Goal: Information Seeking & Learning: Learn about a topic

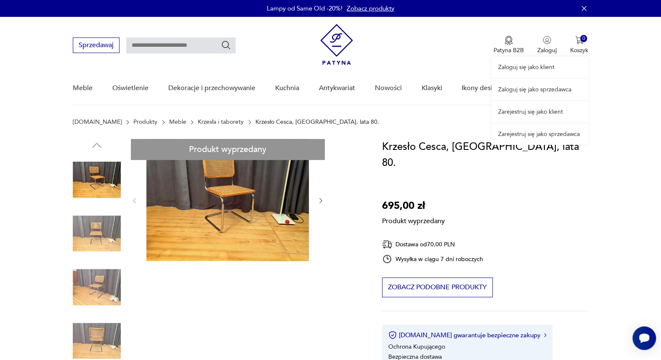
click at [544, 67] on link "Zaloguj się jako klient" at bounding box center [540, 66] width 97 height 21
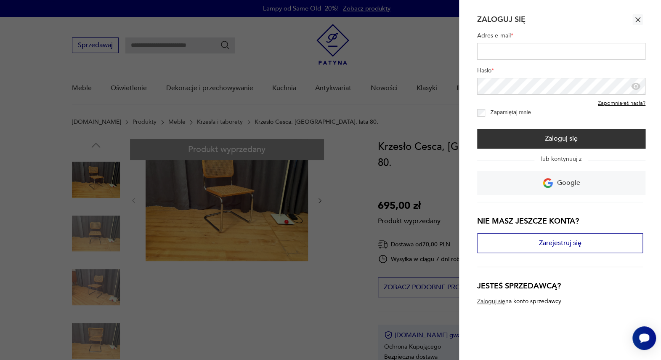
click at [487, 51] on input "Adres e-mail *" at bounding box center [561, 51] width 168 height 17
type input "**********"
click at [477, 129] on button "Zaloguj się" at bounding box center [561, 139] width 168 height 20
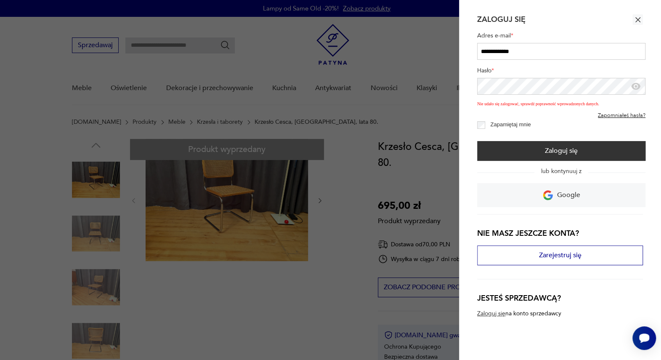
click at [627, 117] on link "Zapomniałeś hasła?" at bounding box center [622, 115] width 48 height 7
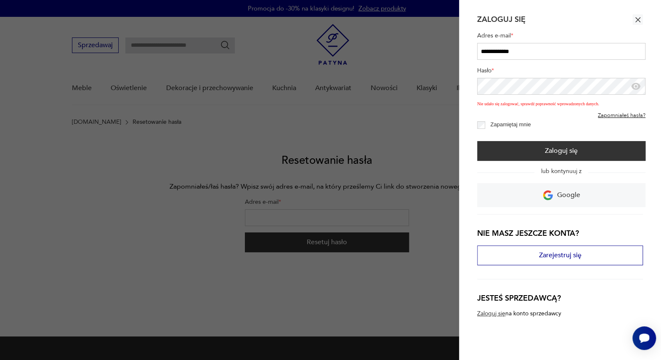
click at [621, 115] on link "Zapomniałeś hasła?" at bounding box center [622, 115] width 48 height 7
click at [636, 88] on icon "button" at bounding box center [636, 86] width 3 height 3
click at [636, 88] on icon "button" at bounding box center [636, 86] width 8 height 8
click at [621, 115] on link "Zapomniałeś hasła?" at bounding box center [622, 115] width 48 height 7
click at [267, 209] on div at bounding box center [330, 180] width 661 height 360
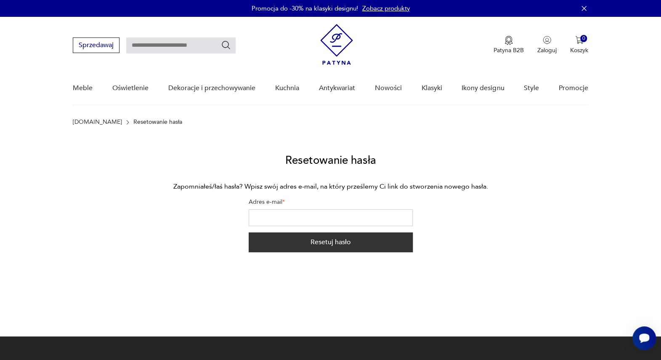
click at [255, 216] on input "Adres e-mail *" at bounding box center [331, 217] width 164 height 17
type input "**********"
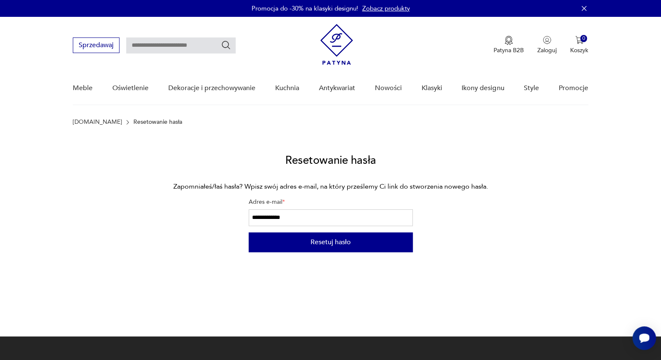
click at [320, 244] on button "Resetuj hasło" at bounding box center [331, 242] width 164 height 20
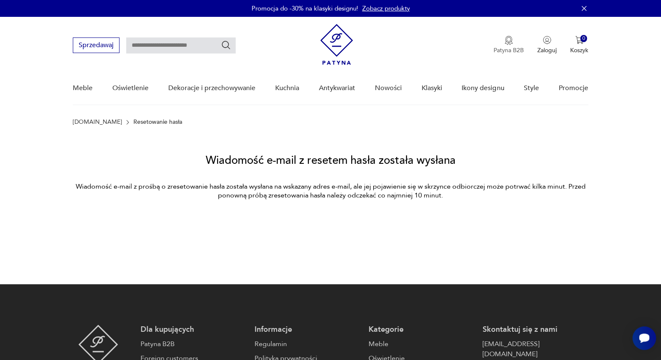
click at [508, 42] on img "button" at bounding box center [509, 40] width 8 height 9
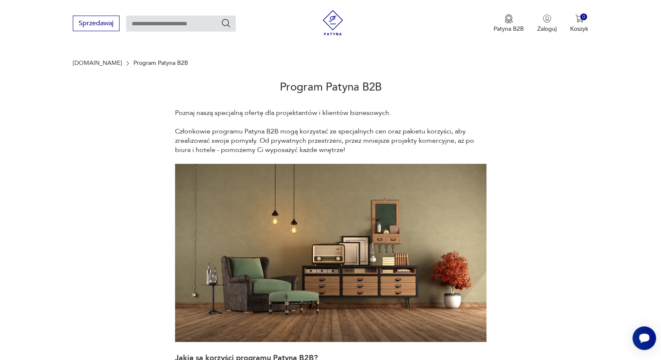
scroll to position [8, 0]
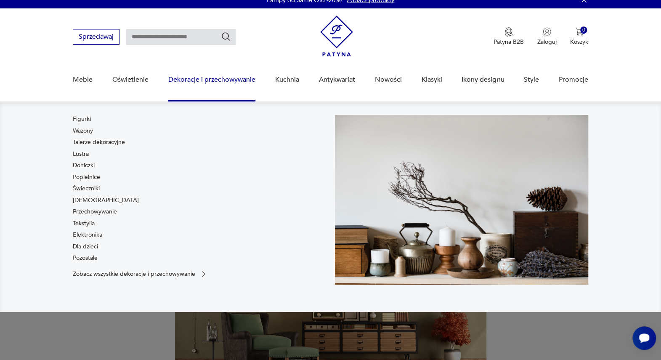
click at [88, 199] on link "[DEMOGRAPHIC_DATA]" at bounding box center [106, 200] width 66 height 8
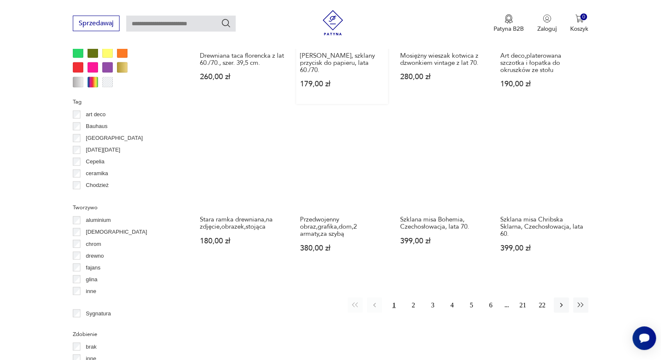
scroll to position [761, 0]
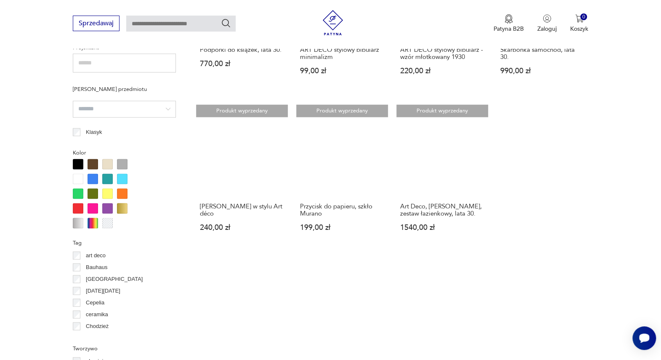
scroll to position [618, 0]
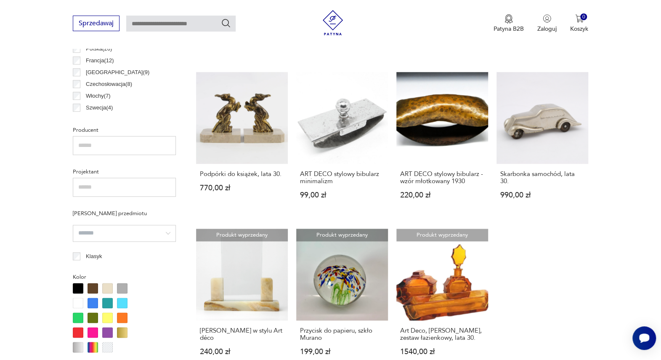
click at [75, 260] on div "Filtruj produkty Cena MIN MAX OK Promocja Datowanie OK Kraj pochodzenia [GEOGRA…" at bounding box center [124, 278] width 103 height 822
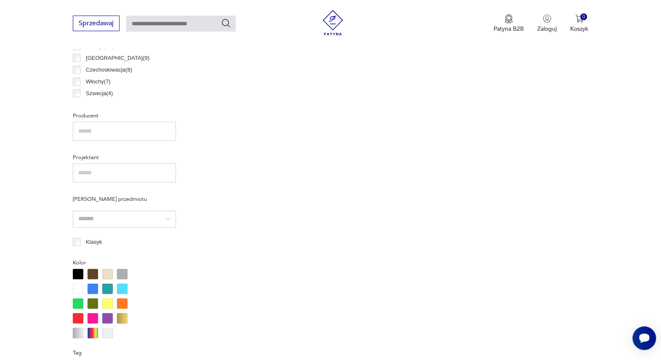
scroll to position [597, 0]
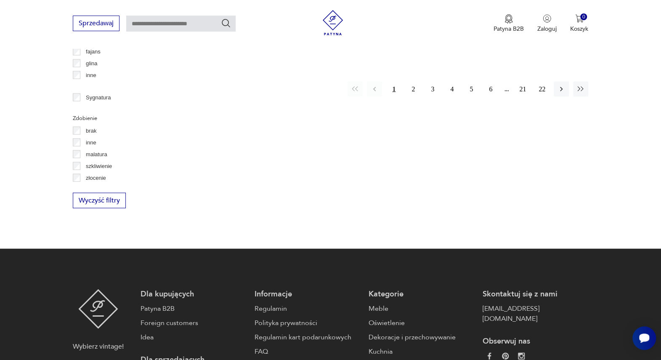
scroll to position [971, 0]
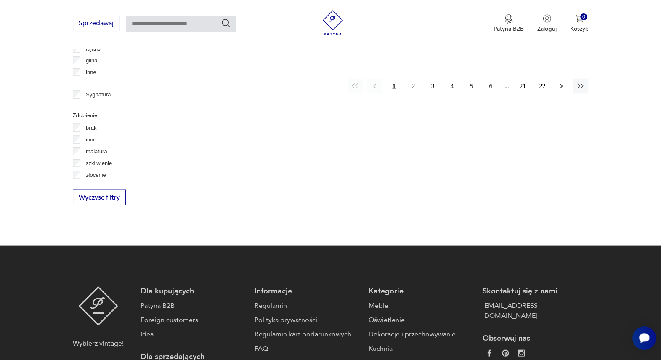
click at [559, 87] on icon "button" at bounding box center [561, 86] width 8 height 8
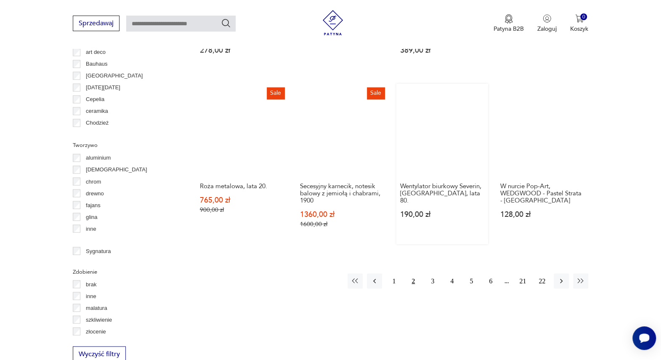
scroll to position [831, 0]
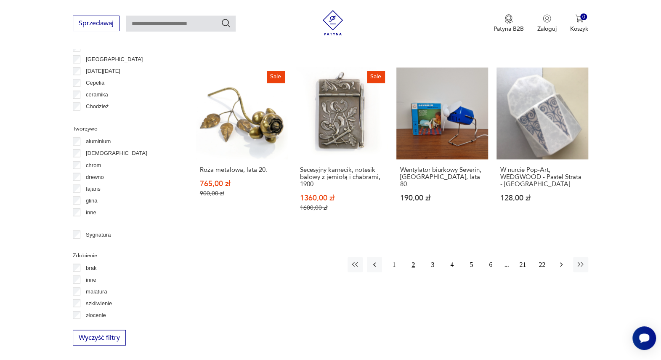
click at [559, 260] on icon "button" at bounding box center [561, 264] width 8 height 8
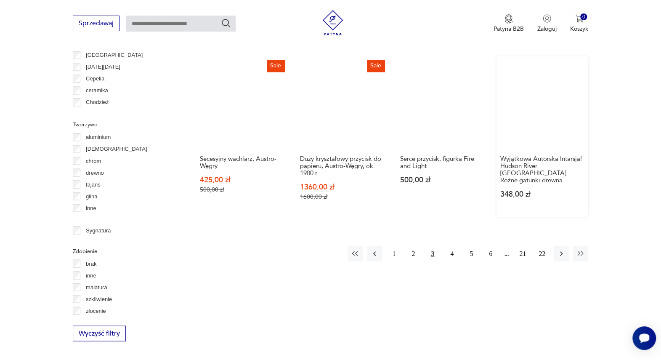
scroll to position [785, 0]
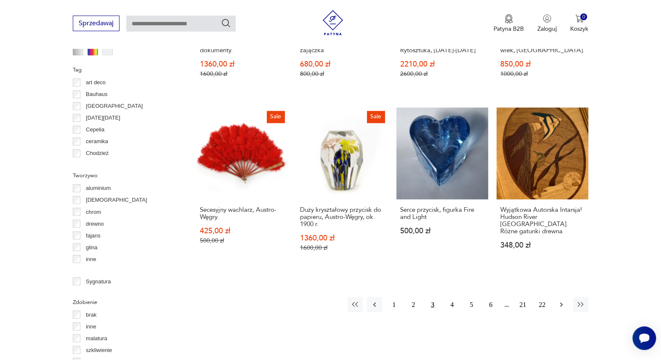
click at [559, 300] on icon "button" at bounding box center [561, 304] width 8 height 8
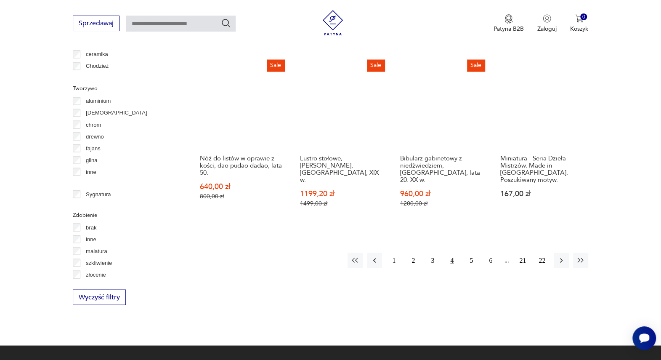
scroll to position [878, 0]
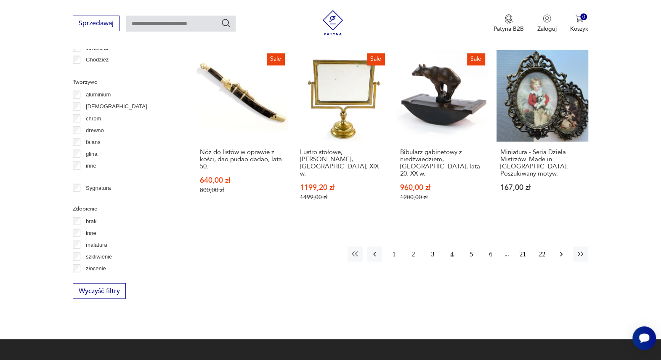
click at [560, 250] on icon "button" at bounding box center [561, 254] width 8 height 8
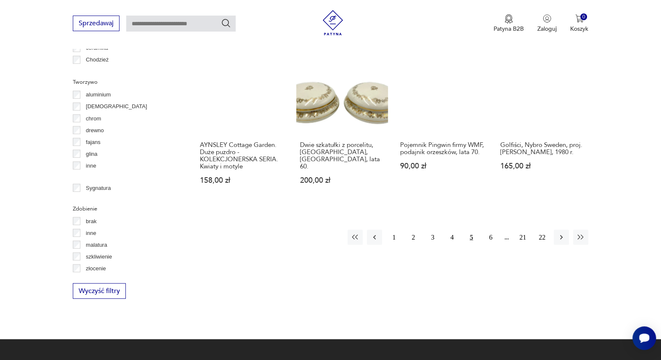
scroll to position [831, 0]
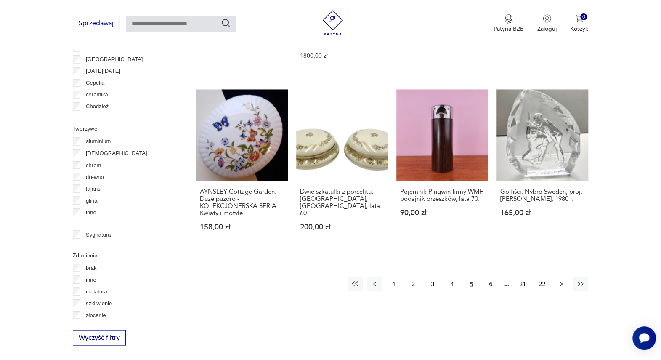
click at [559, 279] on icon "button" at bounding box center [561, 283] width 8 height 8
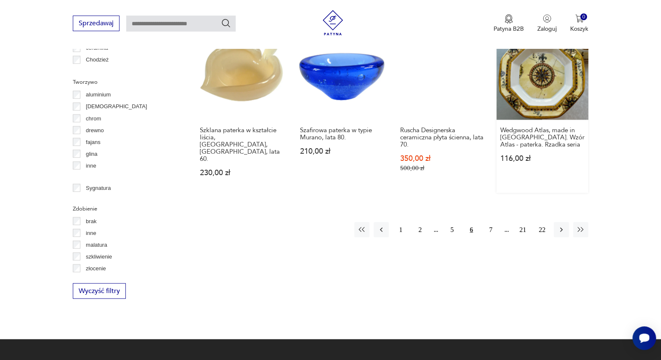
scroll to position [925, 0]
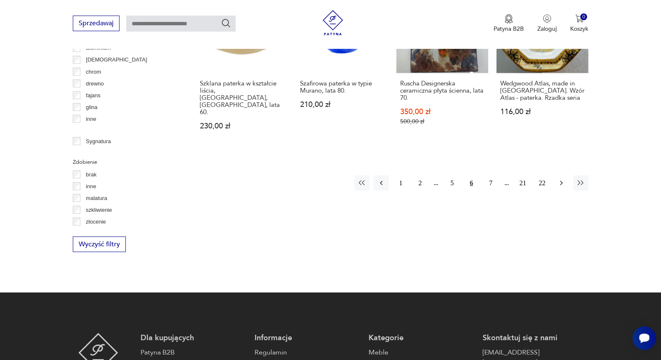
click at [562, 178] on icon "button" at bounding box center [561, 182] width 8 height 8
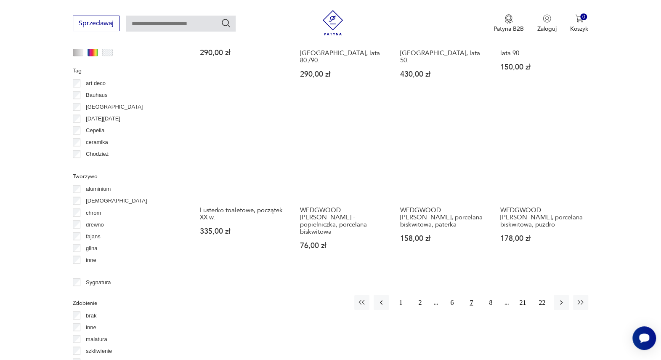
scroll to position [785, 0]
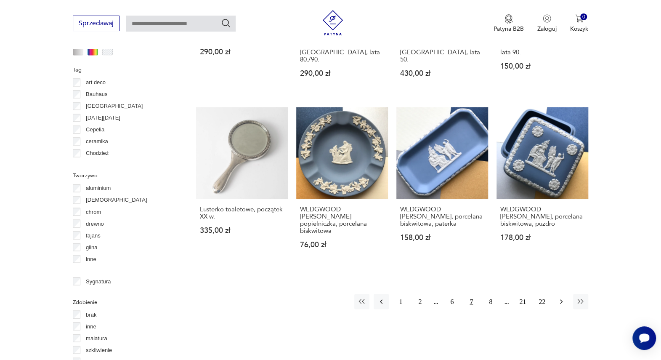
click at [559, 297] on icon "button" at bounding box center [561, 301] width 8 height 8
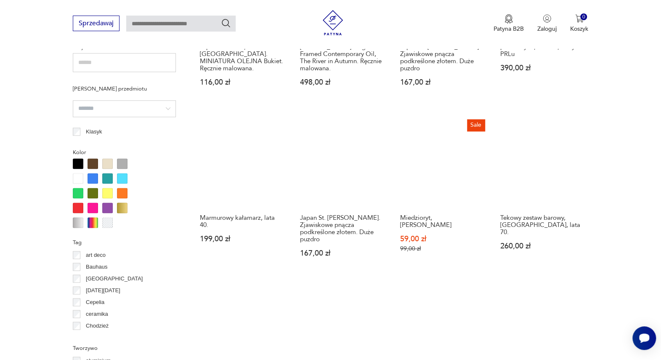
scroll to position [831, 0]
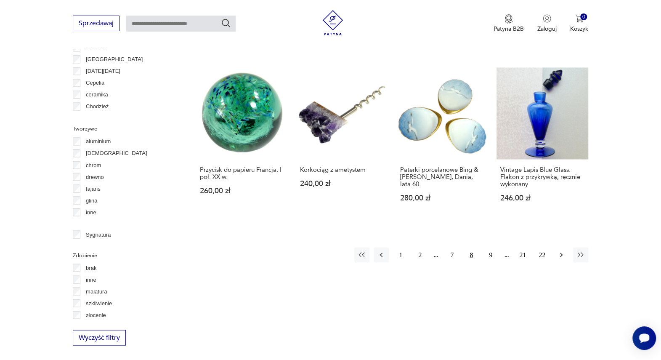
click at [561, 253] on icon "button" at bounding box center [561, 255] width 3 height 5
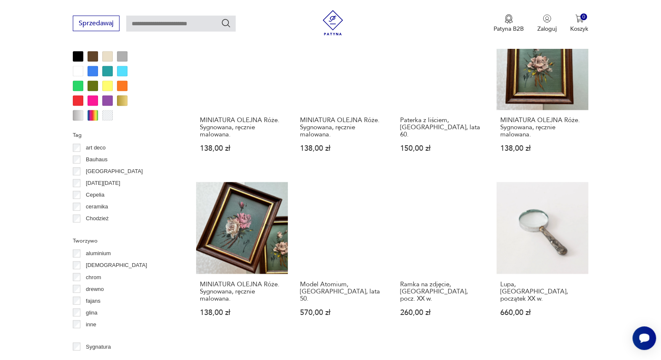
scroll to position [785, 0]
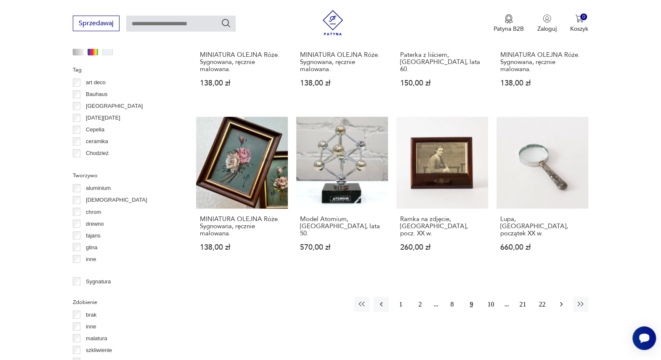
click at [567, 296] on button "button" at bounding box center [561, 303] width 15 height 15
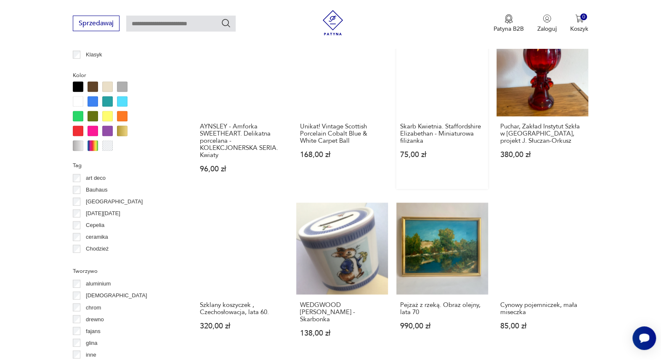
scroll to position [737, 0]
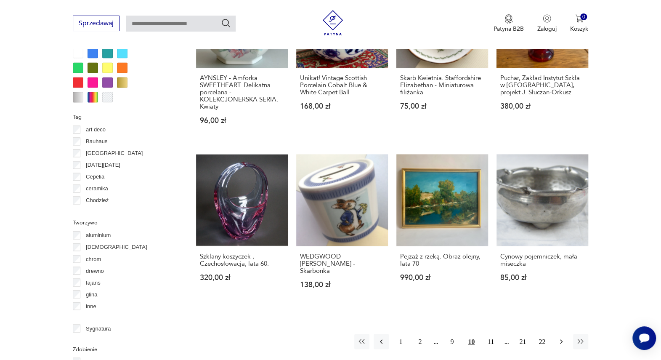
click at [563, 337] on icon "button" at bounding box center [561, 341] width 8 height 8
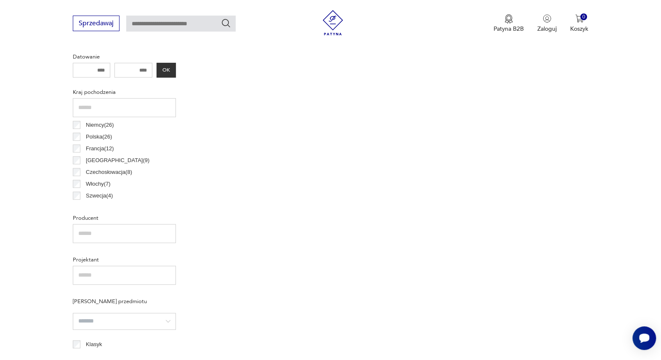
scroll to position [223, 0]
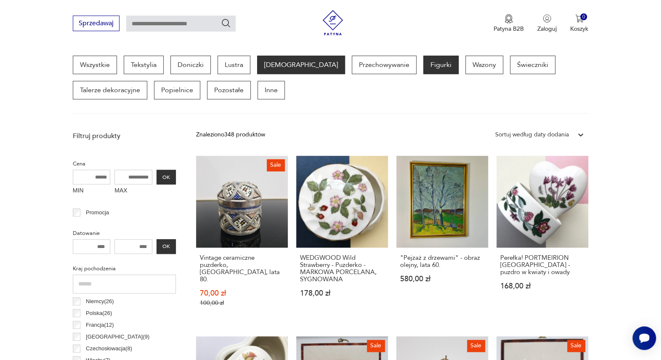
click at [423, 68] on p "Figurki" at bounding box center [440, 65] width 35 height 19
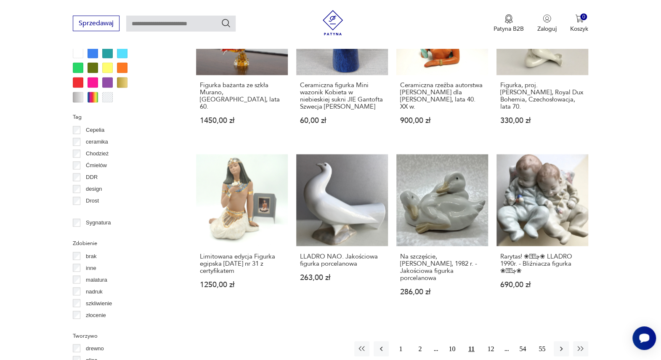
scroll to position [61, 0]
click at [109, 149] on div "Ćmielów" at bounding box center [124, 152] width 103 height 12
click at [103, 150] on p "Ćmielów" at bounding box center [96, 151] width 21 height 9
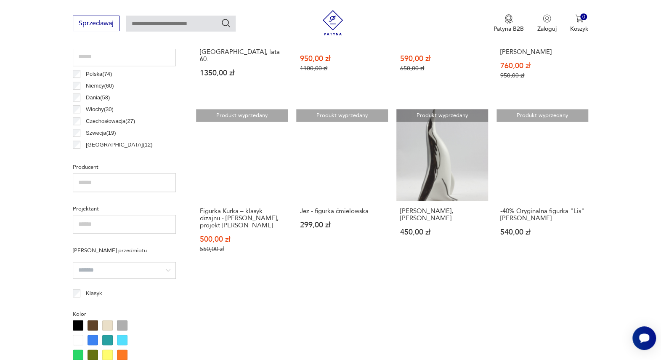
scroll to position [597, 0]
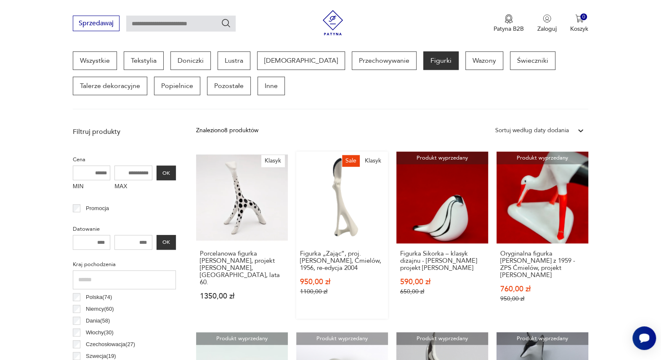
scroll to position [223, 0]
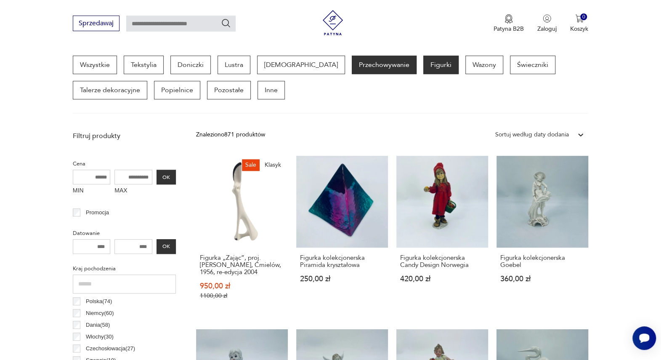
click at [352, 66] on p "Przechowywanie" at bounding box center [384, 65] width 65 height 19
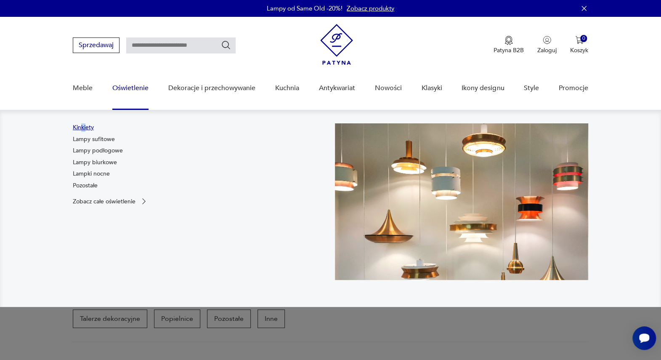
drag, startPoint x: 83, startPoint y: 122, endPoint x: 82, endPoint y: 127, distance: 4.4
click at [82, 126] on nav "Kinkiety Lampy sufitowe Lampy podłogowe Lampy biurkowe Lampki nocne Pozostałe Z…" at bounding box center [330, 208] width 661 height 197
click at [82, 127] on link "Kinkiety" at bounding box center [83, 127] width 21 height 8
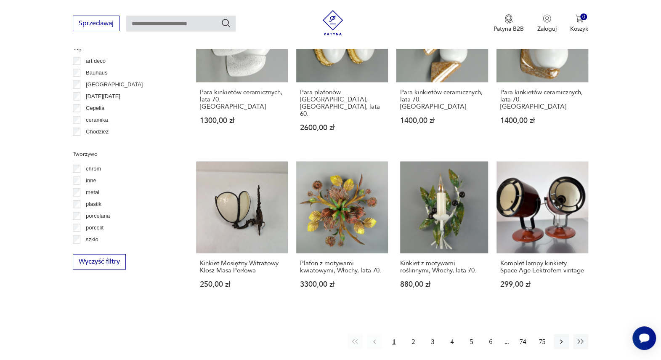
scroll to position [22, 0]
click at [94, 239] on p "szkło" at bounding box center [92, 238] width 13 height 9
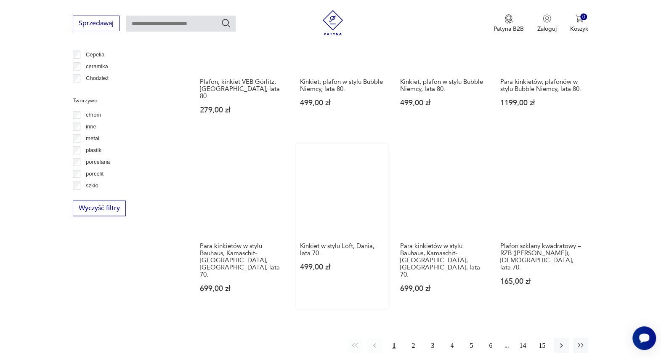
scroll to position [759, 0]
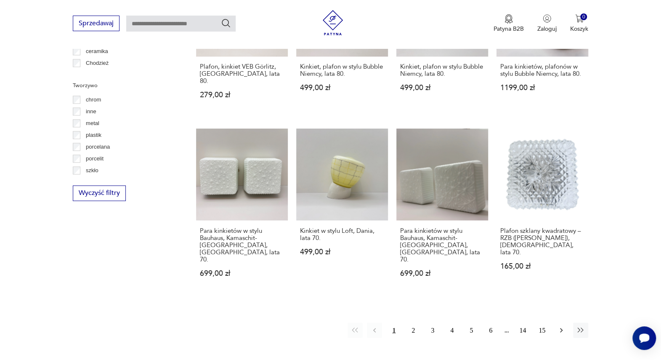
click at [560, 326] on icon "button" at bounding box center [561, 330] width 8 height 8
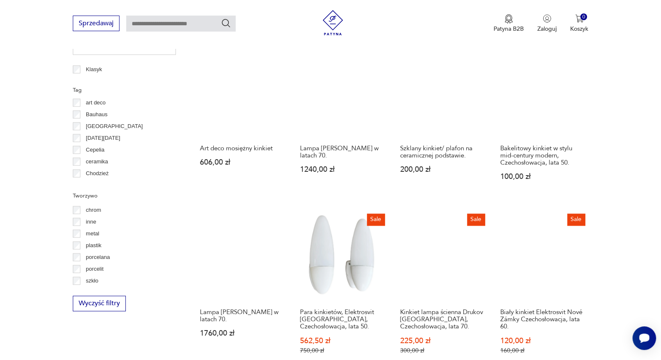
scroll to position [759, 0]
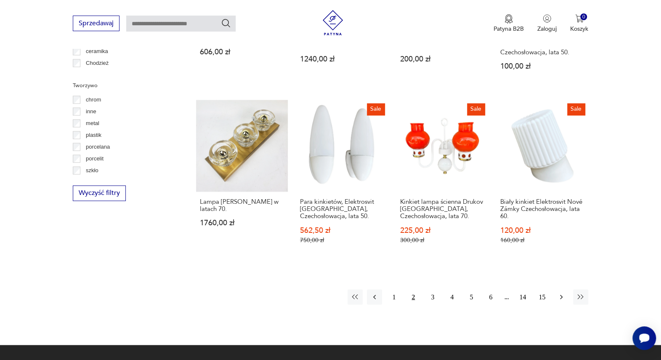
click at [561, 293] on icon "button" at bounding box center [561, 297] width 8 height 8
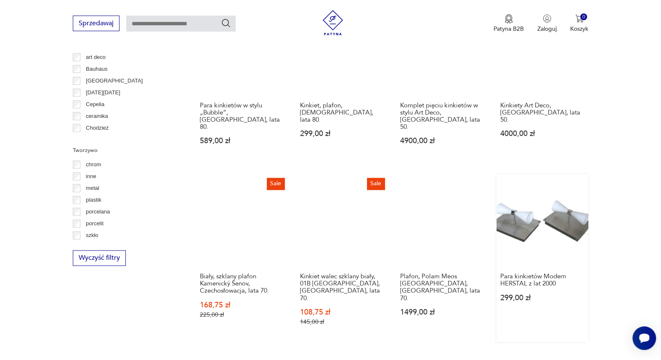
scroll to position [713, 0]
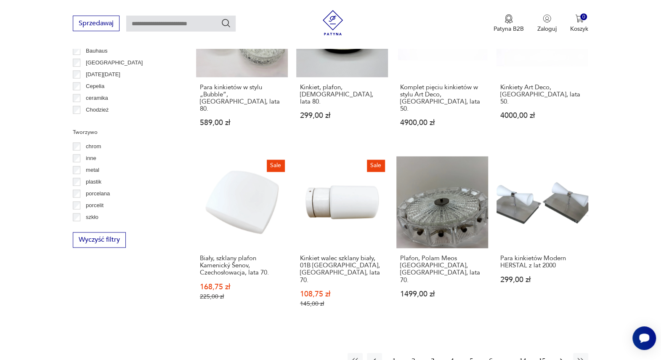
click at [557, 356] on icon "button" at bounding box center [561, 360] width 8 height 8
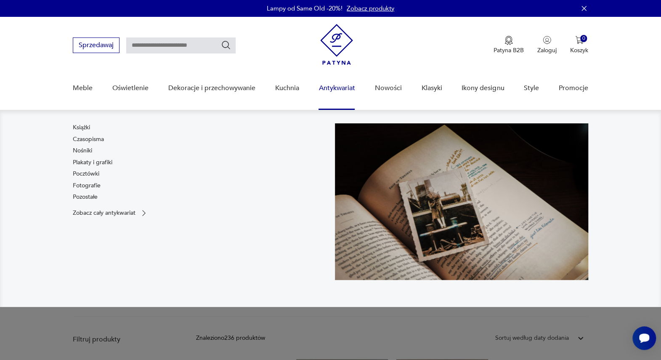
click at [343, 88] on link "Antykwariat" at bounding box center [337, 88] width 36 height 32
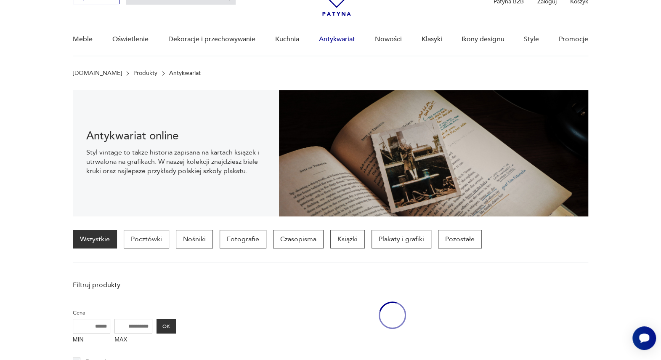
scroll to position [58, 0]
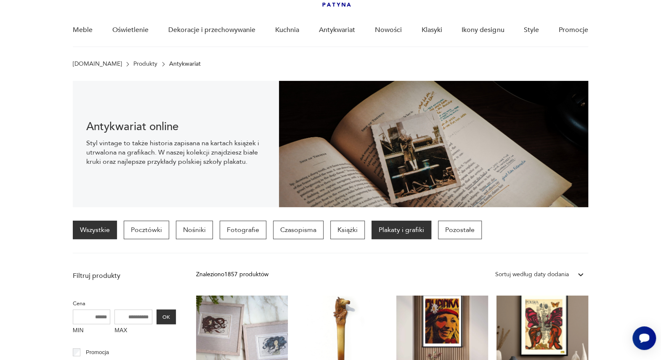
click at [399, 230] on p "Plakaty i grafiki" at bounding box center [402, 230] width 60 height 19
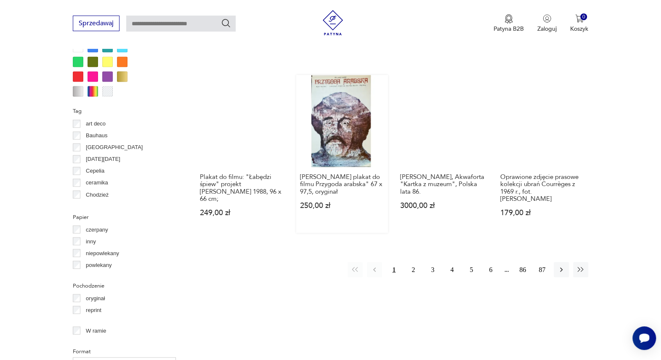
scroll to position [806, 0]
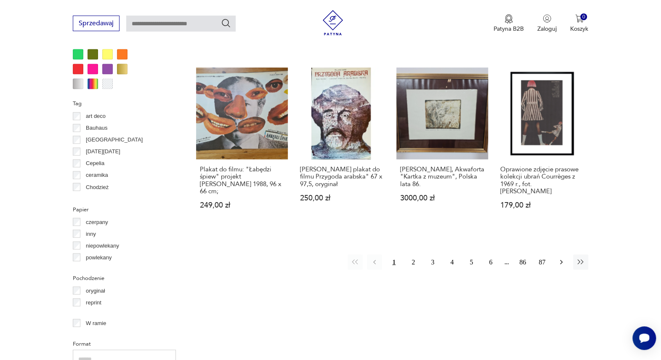
click at [559, 258] on icon "button" at bounding box center [561, 262] width 8 height 8
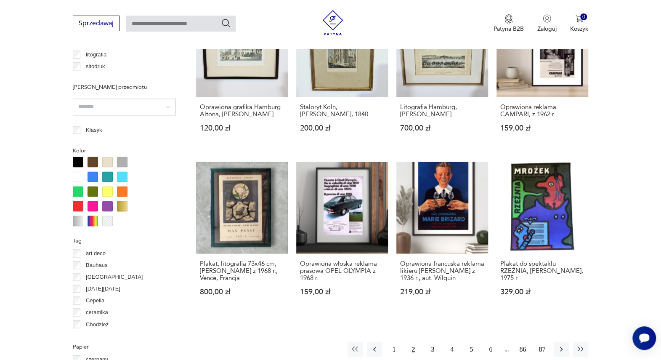
scroll to position [853, 0]
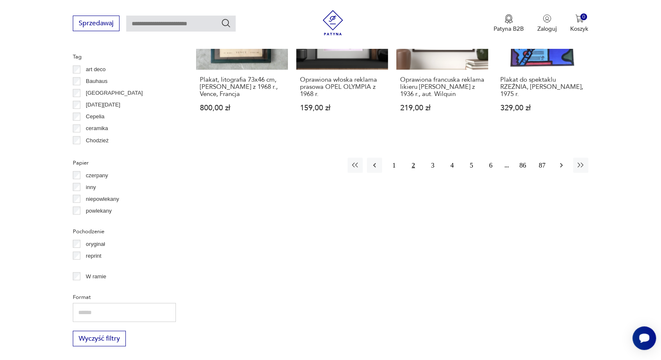
click at [563, 166] on icon "button" at bounding box center [561, 165] width 8 height 8
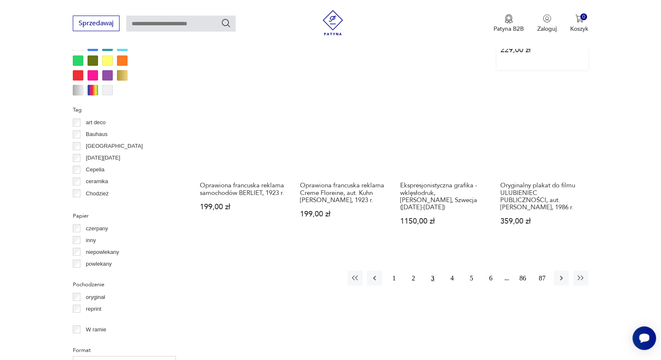
scroll to position [806, 0]
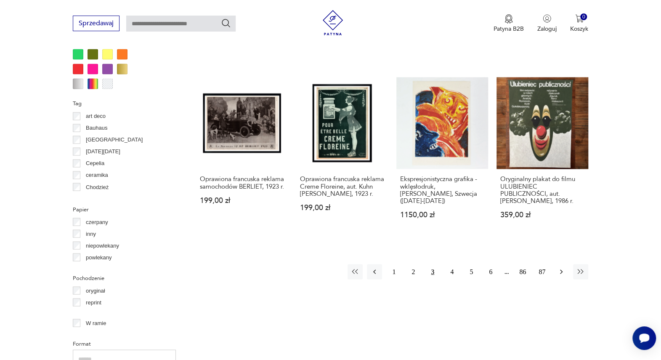
click at [559, 267] on icon "button" at bounding box center [561, 271] width 8 height 8
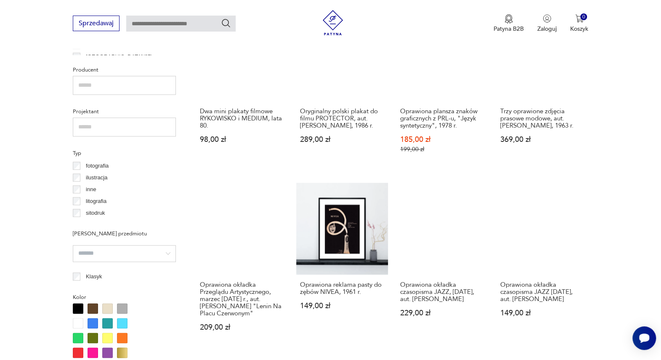
scroll to position [525, 0]
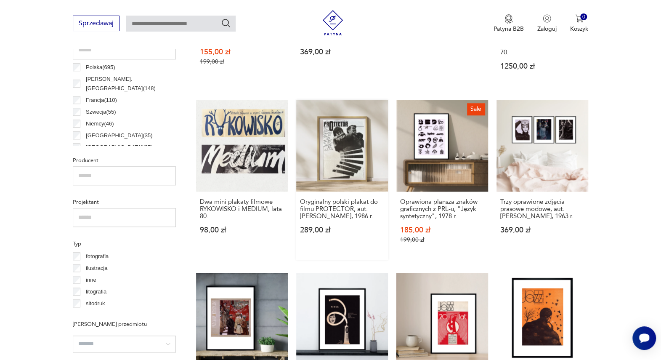
click at [349, 140] on link "Oryginalny polski plakat do filmu PROTECTOR, aut. [PERSON_NAME], 1986 r. 289,00…" at bounding box center [342, 180] width 92 height 160
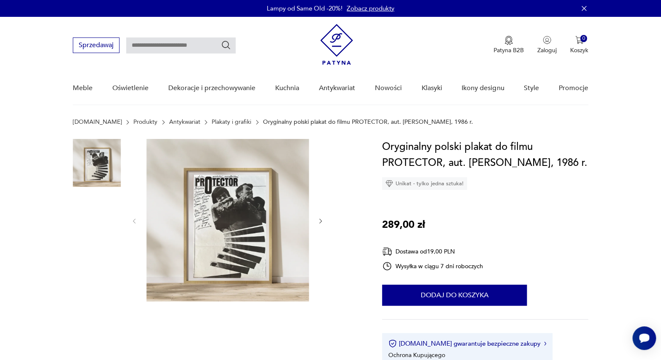
click at [227, 239] on img at bounding box center [227, 220] width 162 height 162
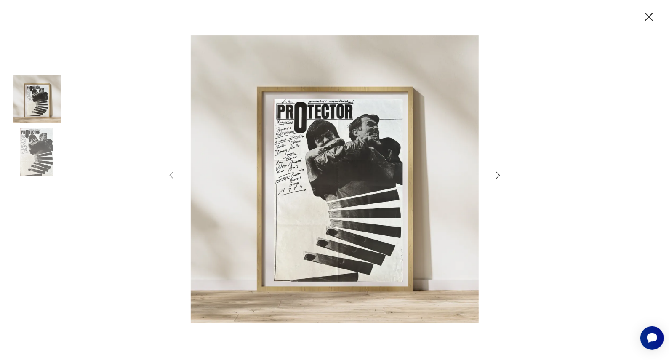
click at [645, 15] on icon "button" at bounding box center [648, 17] width 15 height 15
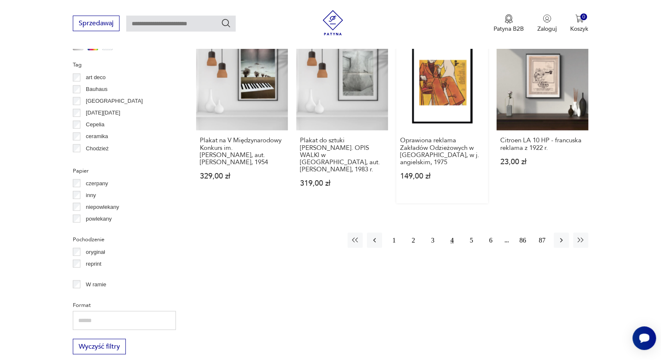
scroll to position [853, 0]
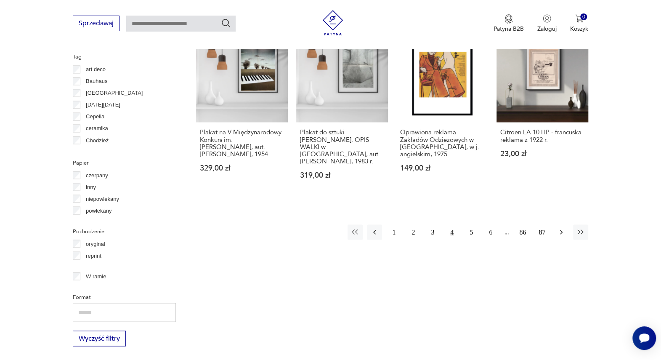
click at [564, 228] on icon "button" at bounding box center [561, 232] width 8 height 8
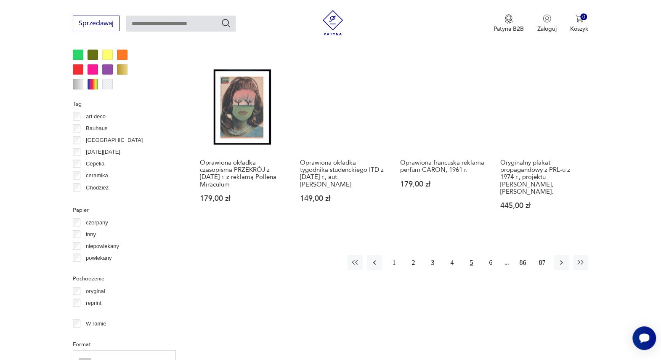
scroll to position [806, 0]
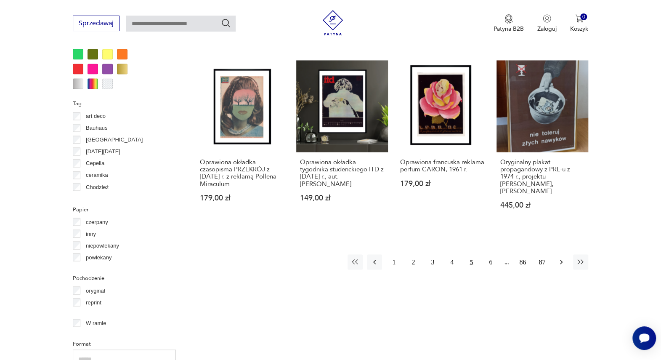
click at [562, 263] on icon "button" at bounding box center [561, 262] width 8 height 8
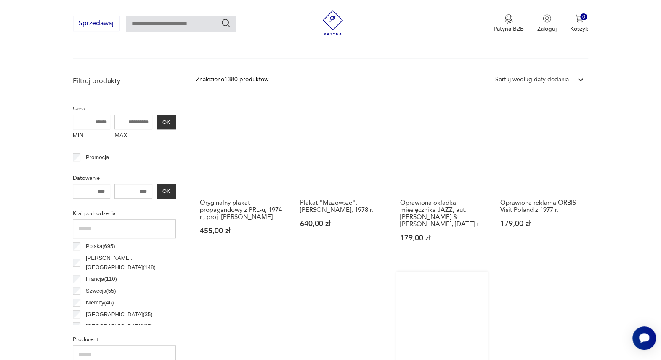
scroll to position [385, 0]
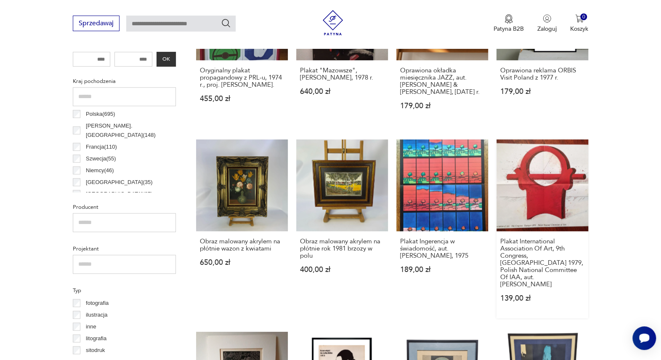
click at [545, 197] on link "Plakat International Association Of Art, 9th Congress, [GEOGRAPHIC_DATA] 1979, …" at bounding box center [543, 228] width 92 height 179
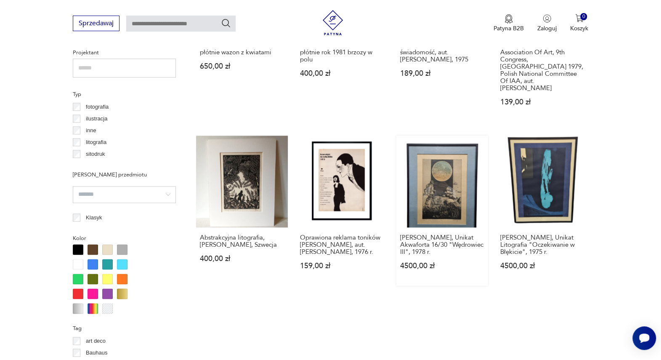
scroll to position [713, 0]
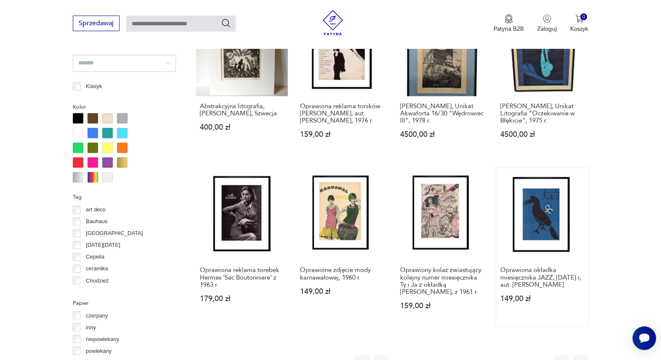
click at [528, 210] on link "Oprawiona okładka miesięcznika JAZZ, [DATE] r, aut. [PERSON_NAME] 149,00 zł" at bounding box center [543, 246] width 92 height 157
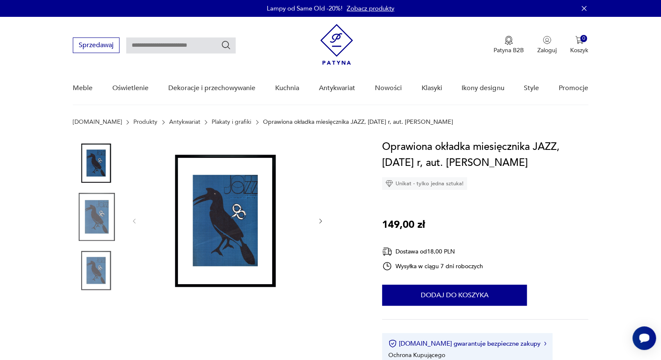
click at [210, 221] on img at bounding box center [227, 220] width 162 height 162
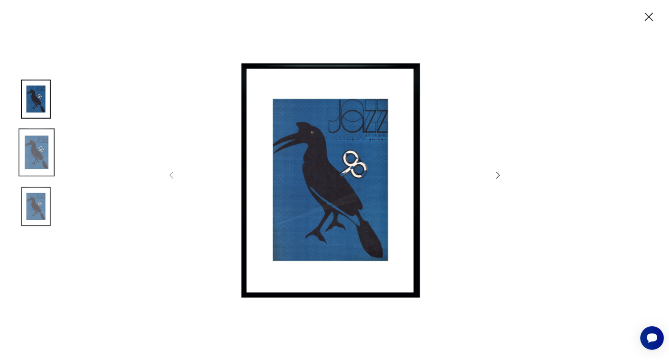
click at [335, 194] on img at bounding box center [335, 179] width 300 height 288
click at [495, 172] on icon "button" at bounding box center [498, 175] width 10 height 10
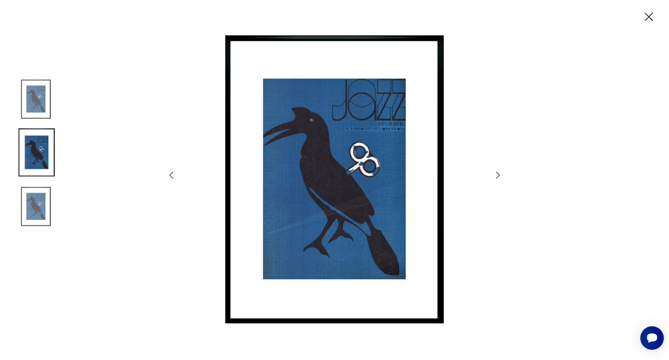
click at [495, 172] on icon "button" at bounding box center [498, 175] width 10 height 10
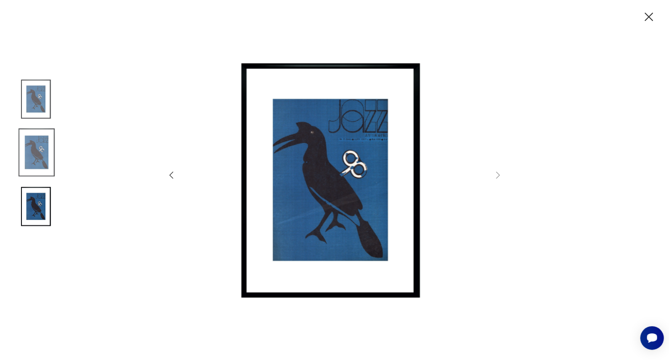
click at [648, 14] on icon "button" at bounding box center [648, 17] width 15 height 15
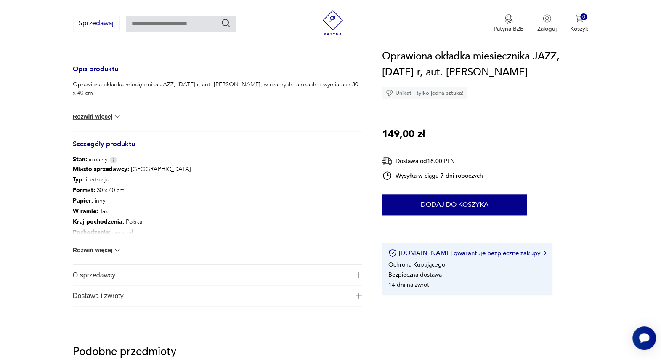
scroll to position [421, 0]
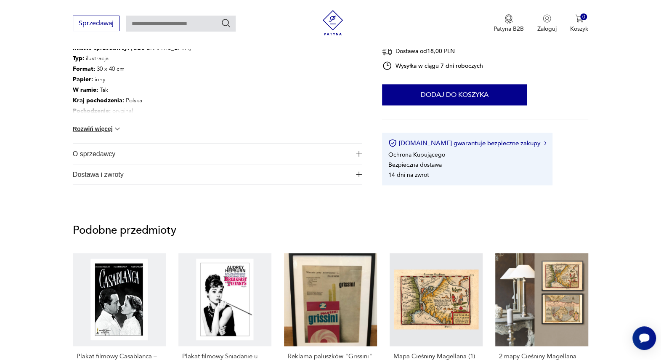
click at [360, 151] on img "button" at bounding box center [359, 154] width 6 height 6
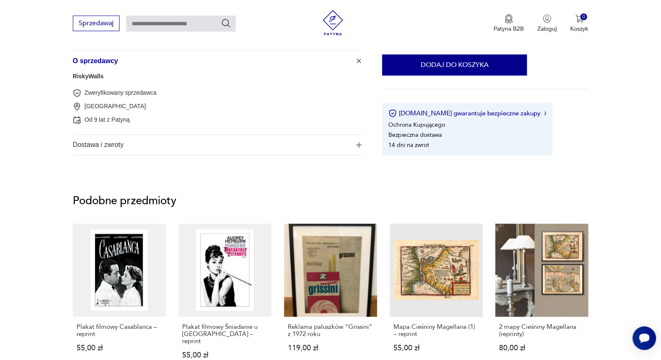
scroll to position [514, 0]
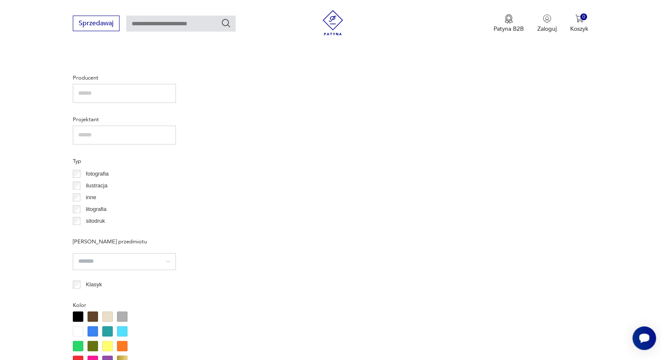
scroll to position [790, 0]
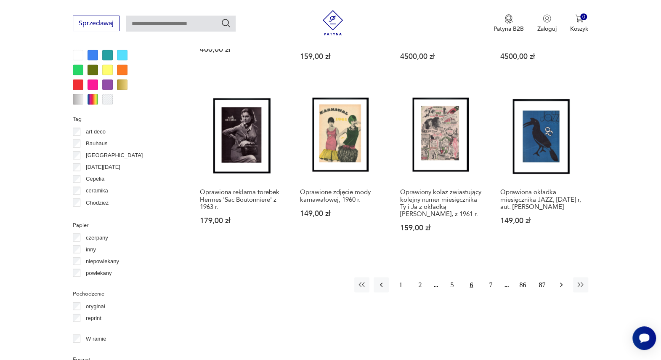
click at [564, 280] on icon "button" at bounding box center [561, 284] width 8 height 8
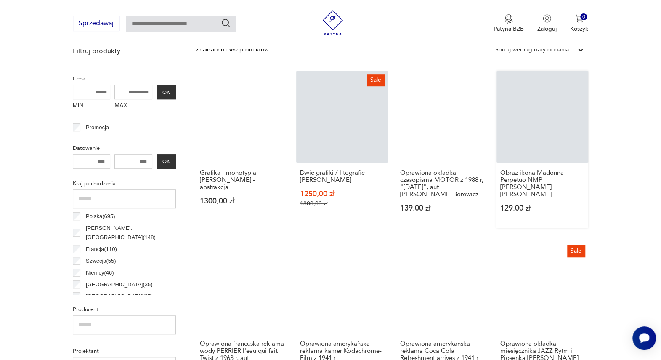
scroll to position [338, 0]
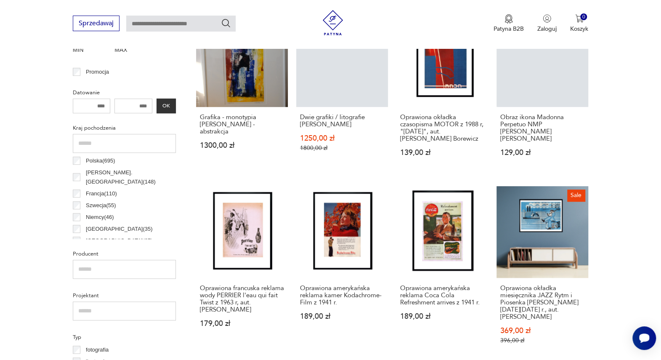
click at [240, 227] on link "Oprawiona francuska reklama wody PERRIER l'eau qui fait Twist z 1963 r, aut. [P…" at bounding box center [242, 273] width 92 height 174
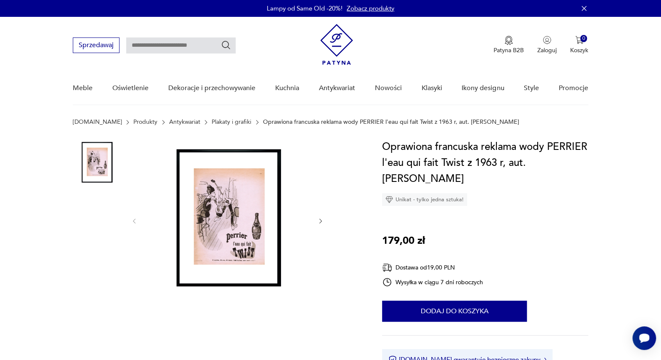
click at [234, 231] on img at bounding box center [227, 220] width 162 height 162
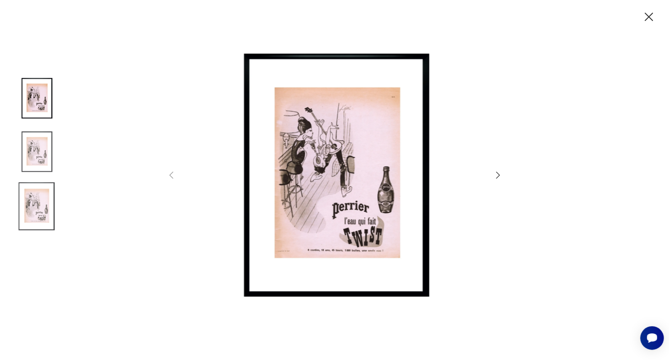
click at [498, 175] on icon "button" at bounding box center [498, 175] width 10 height 10
click at [650, 18] on icon "button" at bounding box center [649, 17] width 8 height 8
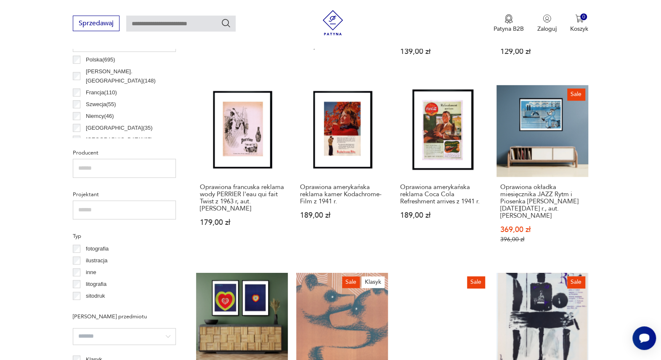
scroll to position [525, 0]
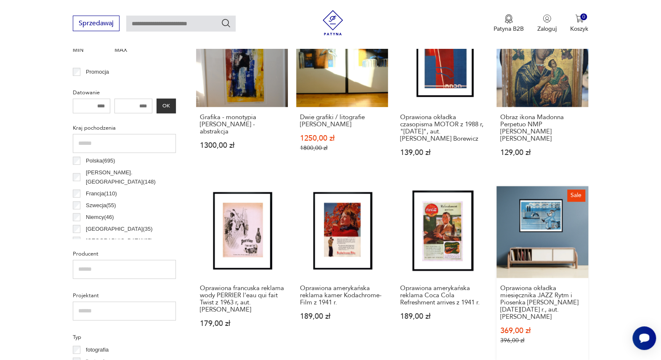
click at [547, 219] on link "Sale Oprawiona okładka miesięcznika JAZZ Rytm i Piosenka [PERSON_NAME][DATE][DA…" at bounding box center [543, 273] width 92 height 174
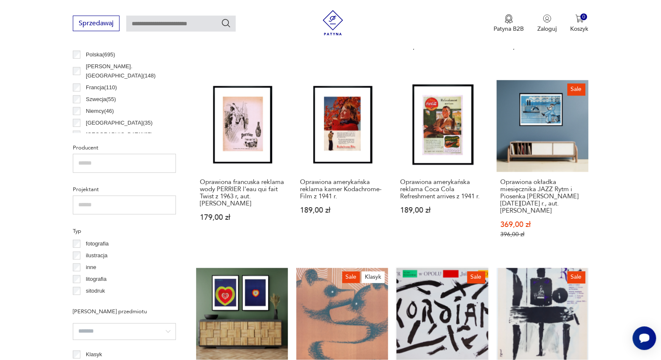
scroll to position [572, 0]
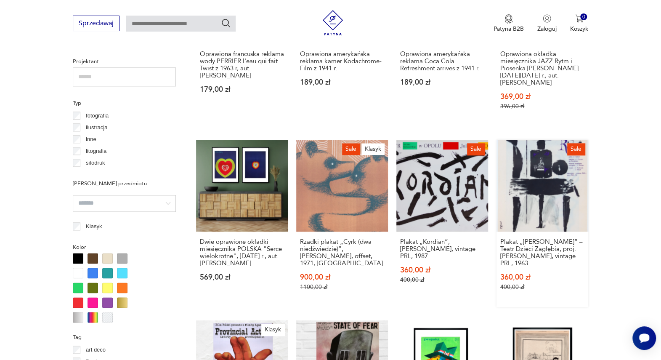
click at [551, 203] on link "Sale Plakat „[PERSON_NAME]” – Teatr Dzieci Zagłębia, proj. [PERSON_NAME], vinta…" at bounding box center [543, 223] width 92 height 167
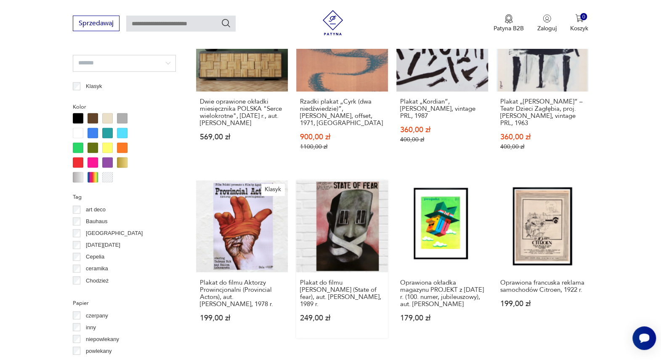
scroll to position [790, 0]
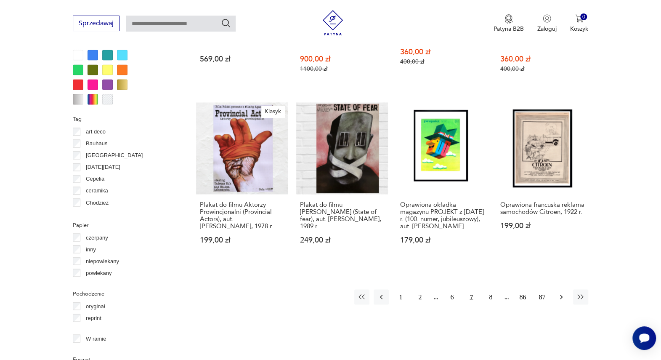
click at [557, 301] on icon "button" at bounding box center [561, 297] width 8 height 8
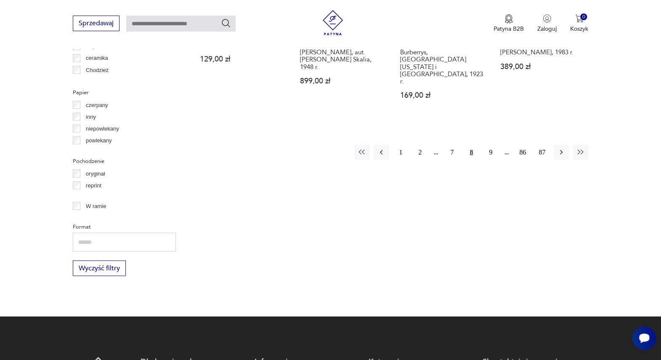
scroll to position [946, 0]
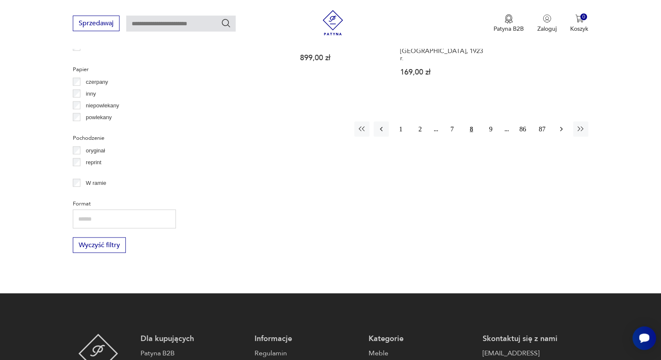
click at [564, 125] on icon "button" at bounding box center [561, 129] width 8 height 8
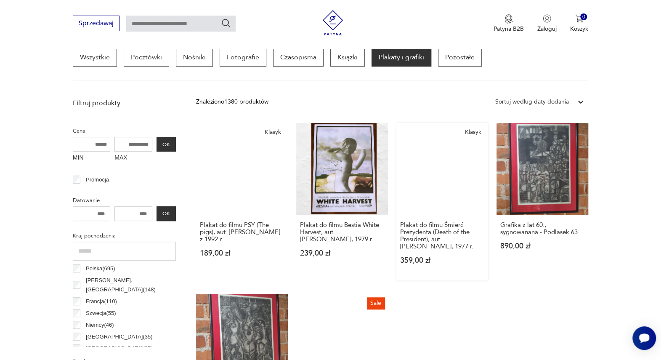
scroll to position [385, 0]
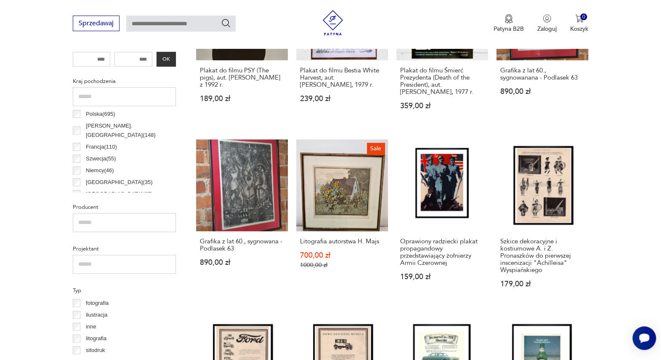
click at [559, 192] on link "Szkice dekoracyjne i kostiumowe A. i Z. Pronaszków do pierwszej inscenizacji "A…" at bounding box center [543, 221] width 92 height 165
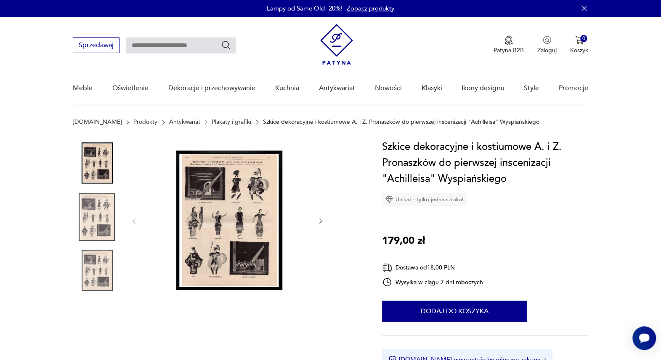
click at [227, 213] on img at bounding box center [227, 220] width 162 height 162
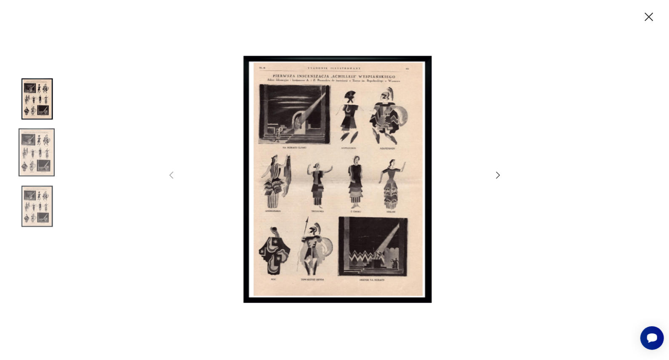
click at [652, 17] on icon "button" at bounding box center [648, 17] width 15 height 15
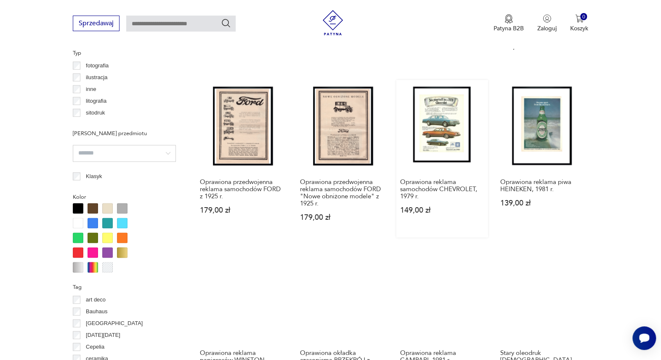
scroll to position [713, 0]
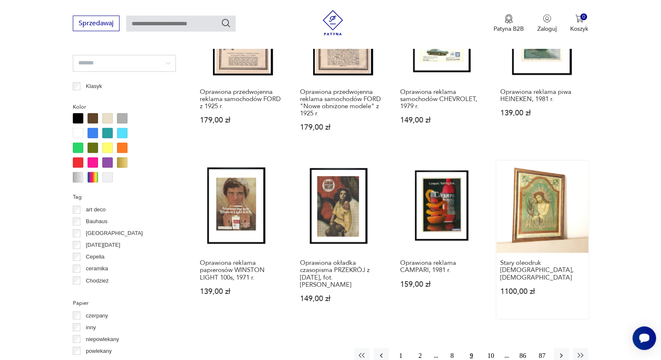
click at [539, 203] on link "Stary oleodruk Ecce Homo, [DEMOGRAPHIC_DATA] 1100,00 zł" at bounding box center [543, 239] width 92 height 157
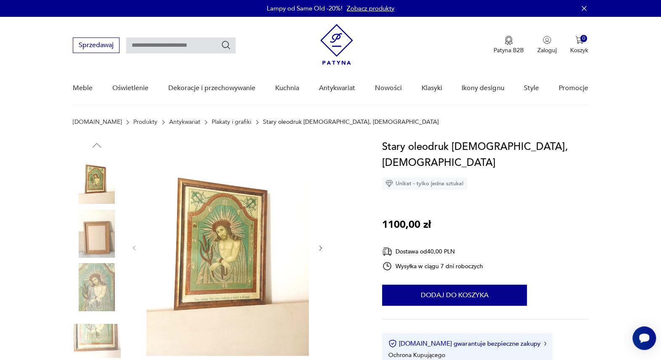
click at [325, 248] on div at bounding box center [217, 261] width 289 height 244
click at [321, 246] on icon "button" at bounding box center [320, 248] width 7 height 7
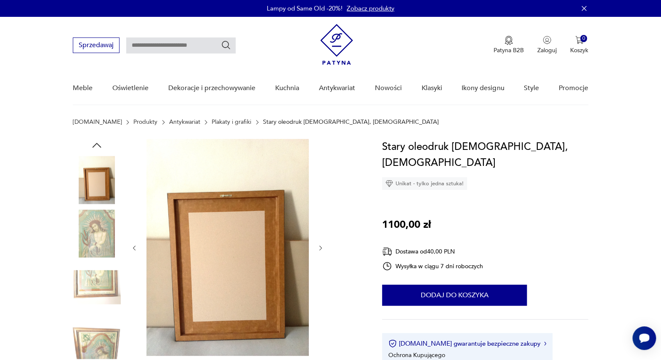
click at [320, 246] on icon "button" at bounding box center [320, 247] width 3 height 5
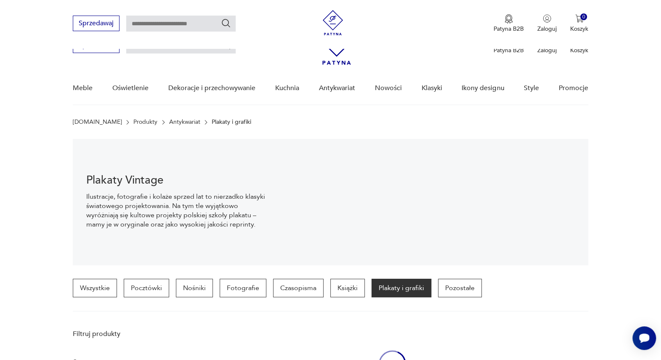
scroll to position [788, 0]
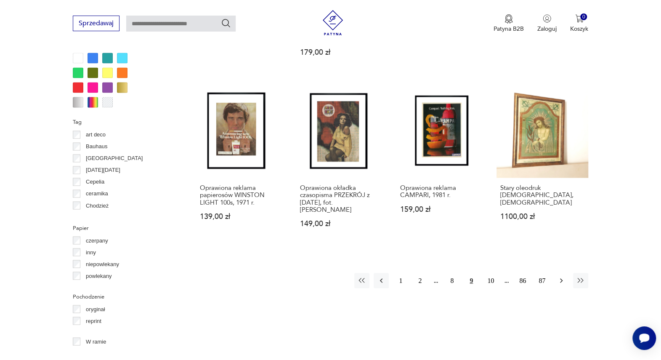
click at [556, 279] on button "button" at bounding box center [561, 280] width 15 height 15
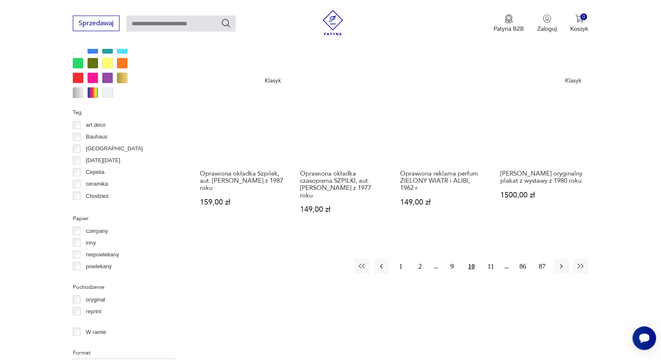
scroll to position [853, 0]
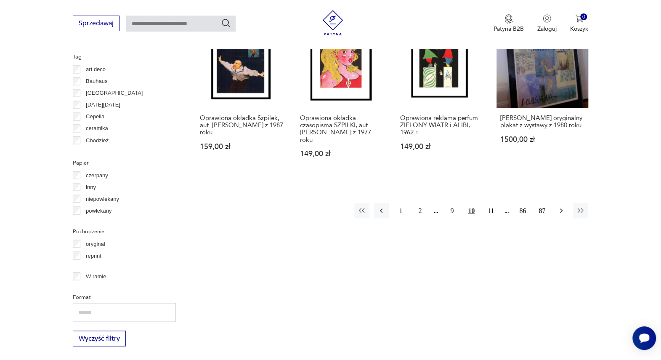
click at [559, 206] on icon "button" at bounding box center [561, 210] width 8 height 8
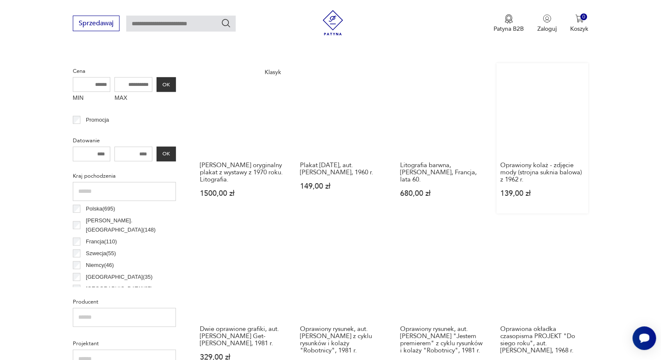
scroll to position [385, 0]
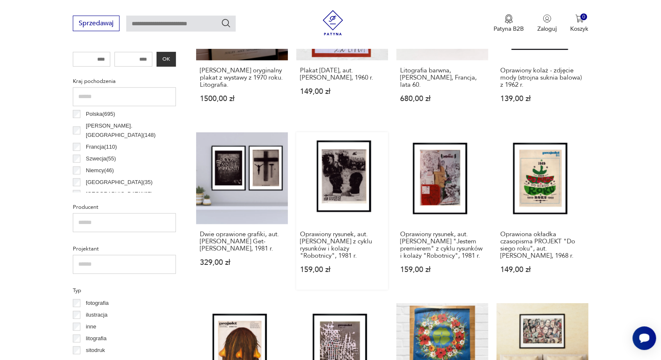
click at [355, 168] on link "Oprawiony rysunek, aut. [PERSON_NAME] z cyklu rysunków i kolaży "Robotnicy", 19…" at bounding box center [342, 210] width 92 height 157
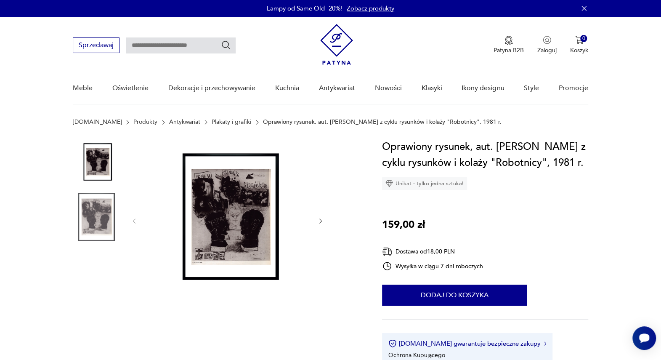
click at [210, 223] on img at bounding box center [227, 220] width 162 height 162
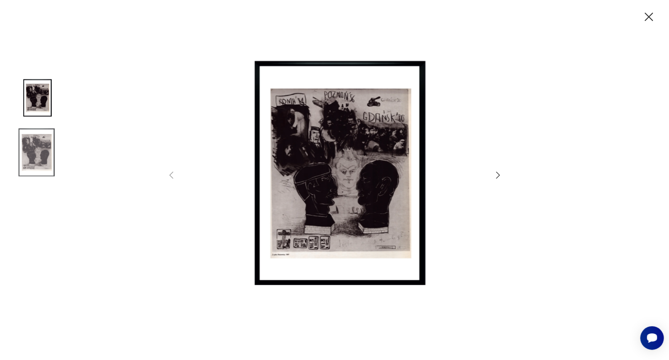
click at [651, 16] on icon "button" at bounding box center [648, 17] width 15 height 15
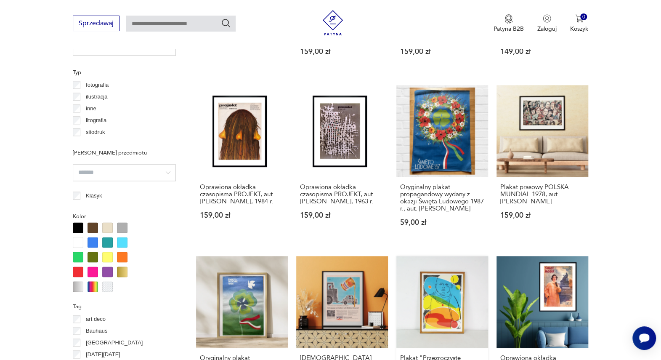
scroll to position [713, 0]
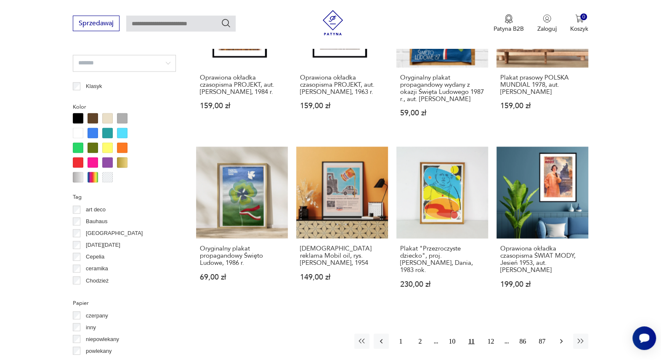
click at [558, 340] on icon "button" at bounding box center [561, 341] width 8 height 8
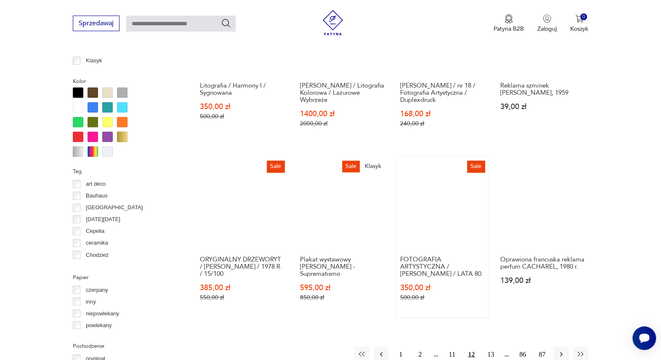
scroll to position [759, 0]
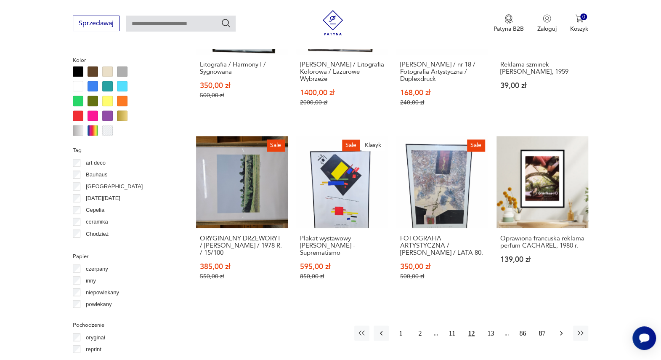
click at [560, 329] on icon "button" at bounding box center [561, 333] width 8 height 8
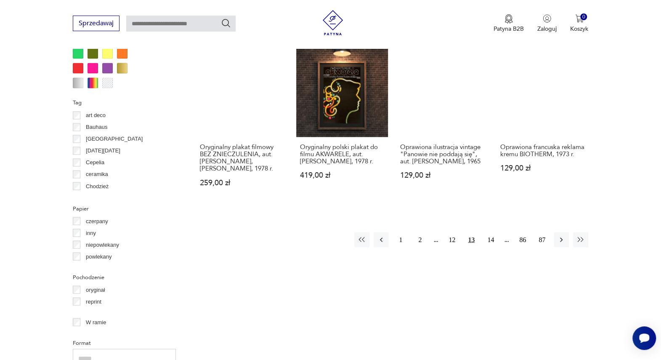
scroll to position [853, 0]
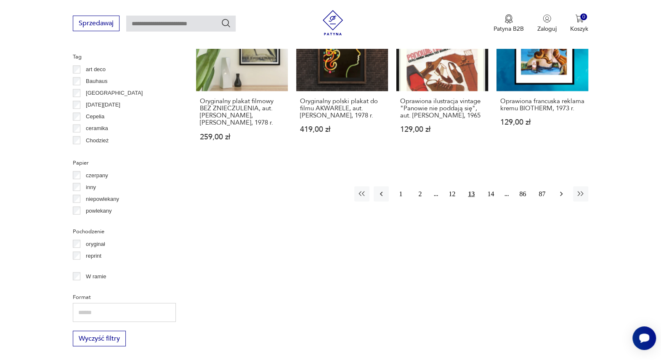
click at [561, 192] on icon "button" at bounding box center [561, 194] width 3 height 5
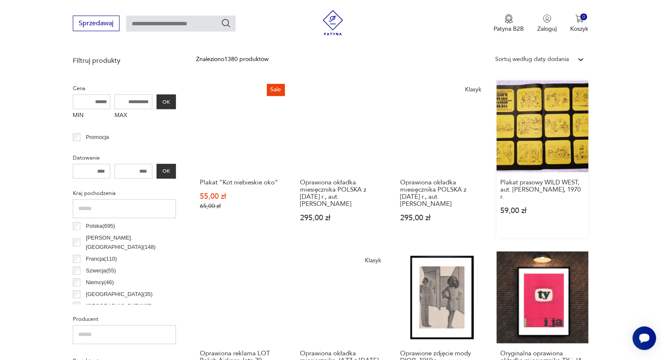
scroll to position [385, 0]
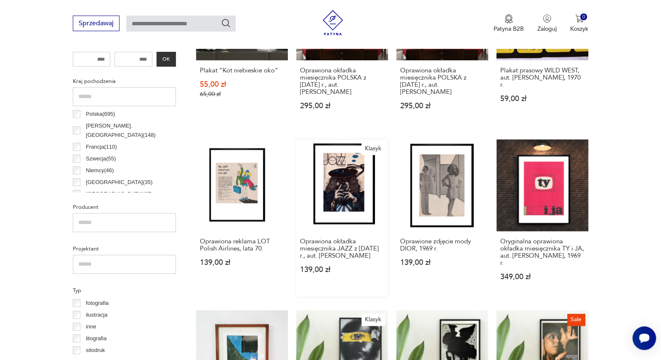
click at [349, 188] on link "Klasyk Oprawiona okładka miesięcznika JAZZ z [DATE] r., aut. [PERSON_NAME] 139,…" at bounding box center [342, 217] width 92 height 157
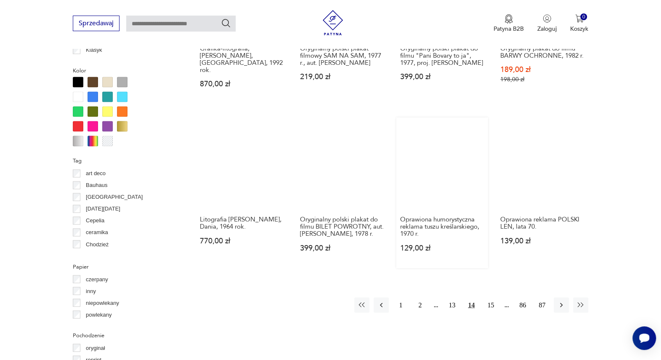
scroll to position [759, 0]
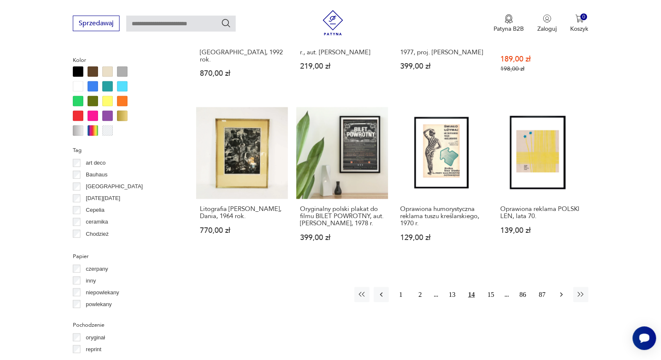
click at [563, 290] on icon "button" at bounding box center [561, 294] width 8 height 8
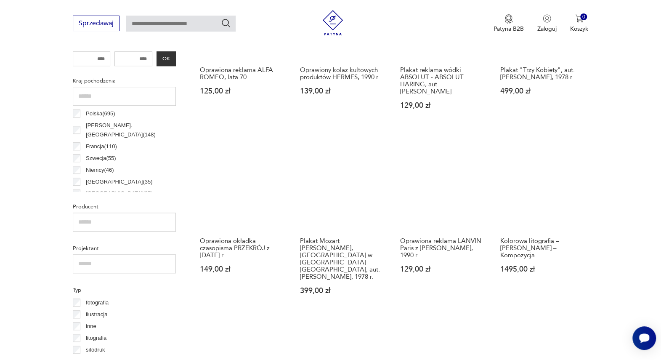
scroll to position [432, 0]
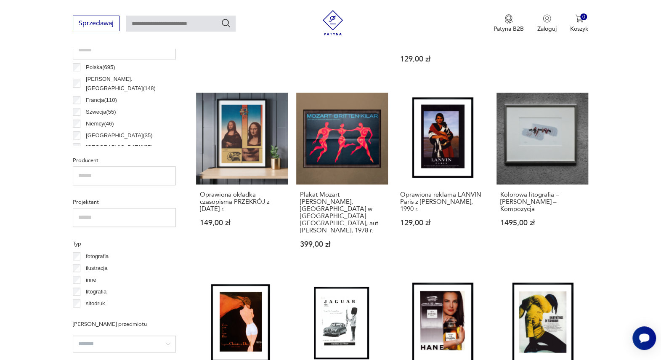
click at [89, 176] on input "text" at bounding box center [124, 175] width 103 height 19
type input "*******"
click at [144, 24] on input "text" at bounding box center [180, 24] width 109 height 16
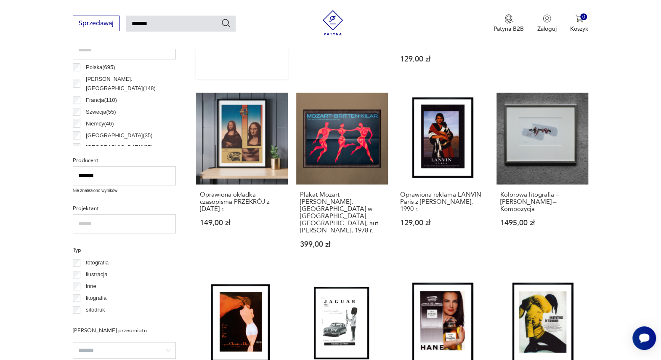
type input "*******"
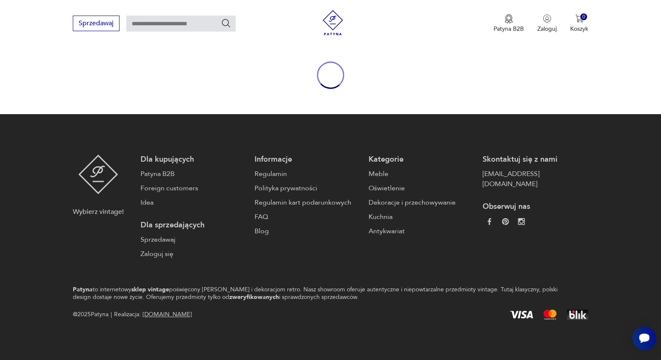
type input "*******"
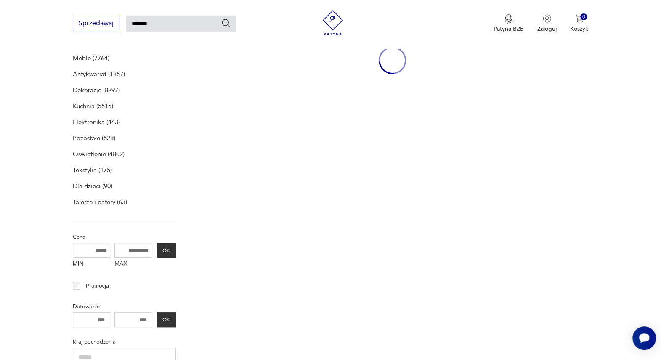
scroll to position [109, 0]
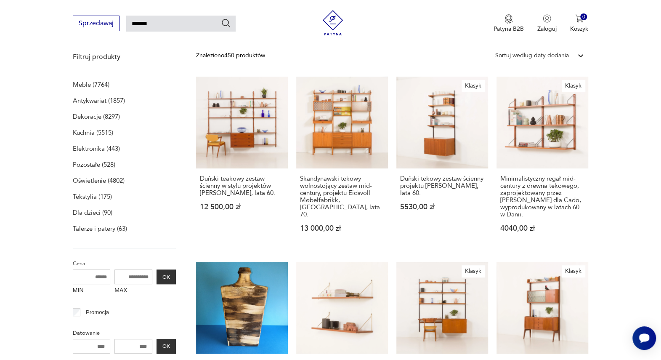
click at [96, 99] on p "Antykwariat (1857)" at bounding box center [99, 101] width 52 height 12
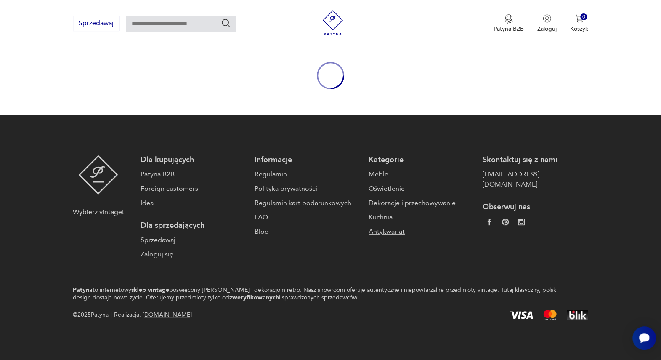
type input "*******"
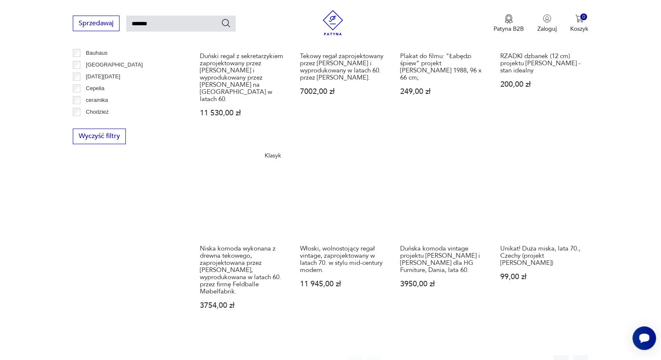
scroll to position [731, 0]
